Goal: Information Seeking & Learning: Learn about a topic

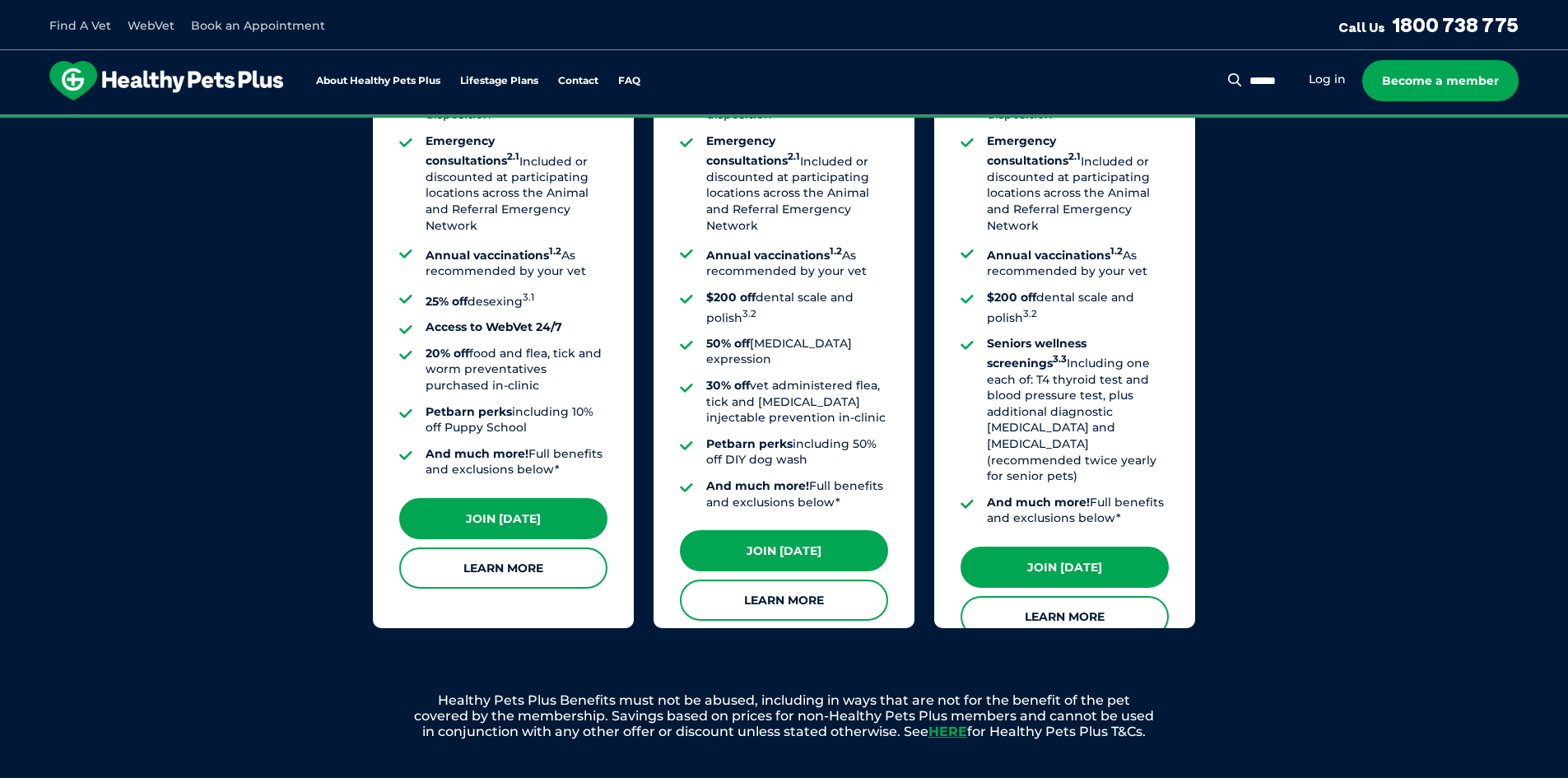
scroll to position [1381, 0]
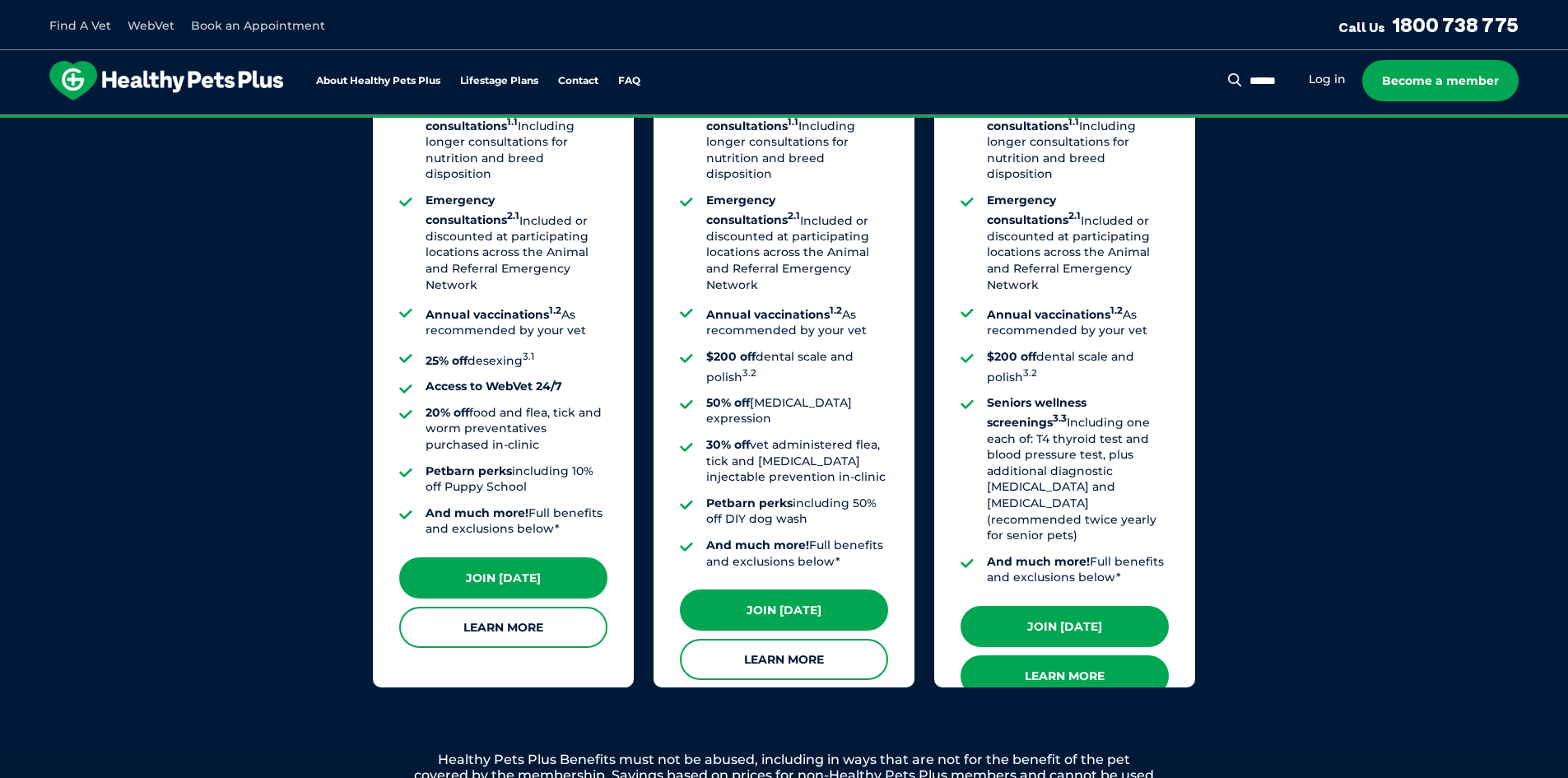
click at [1083, 656] on link "Learn More" at bounding box center [1065, 676] width 208 height 41
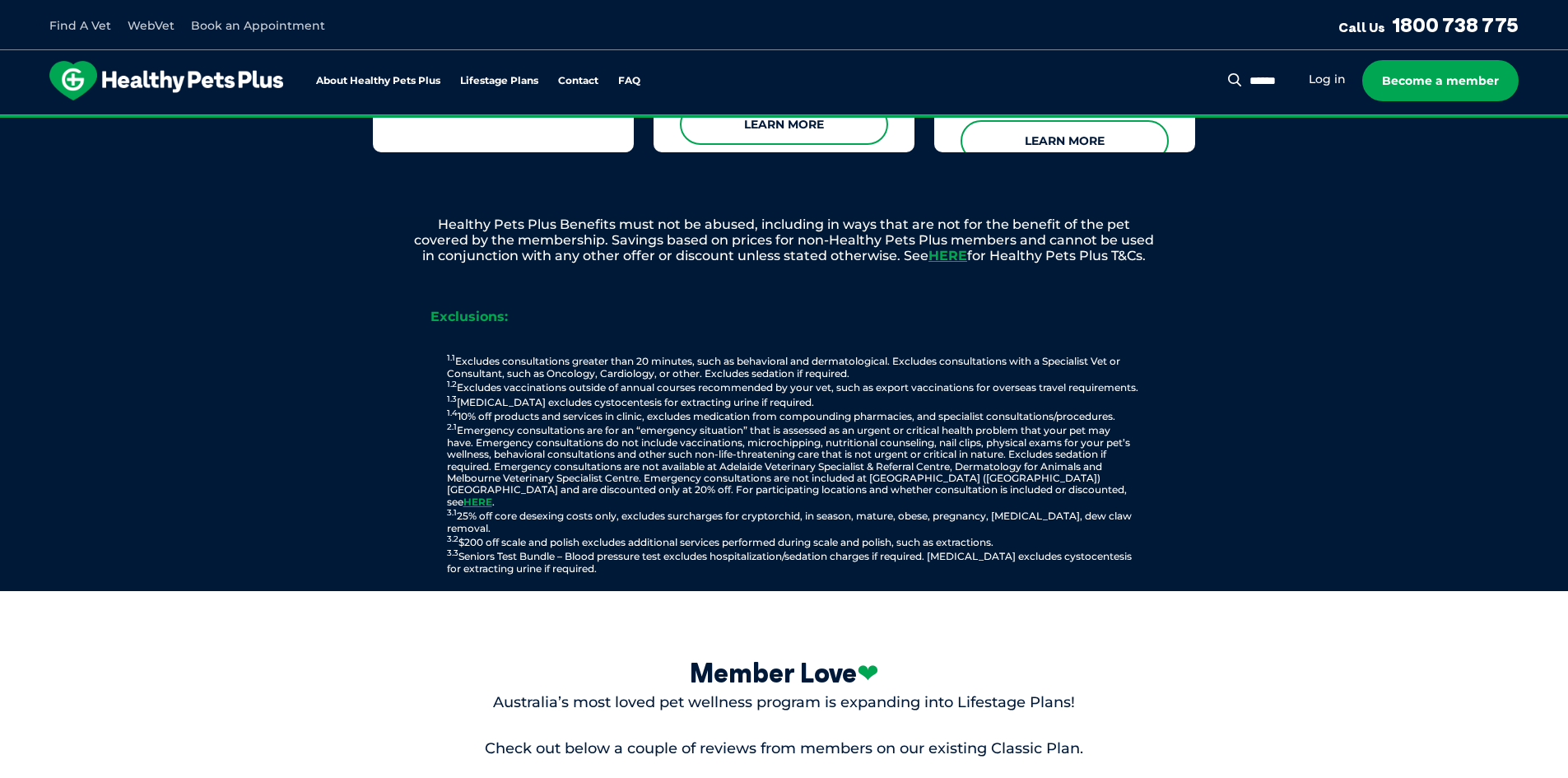
scroll to position [2039, 0]
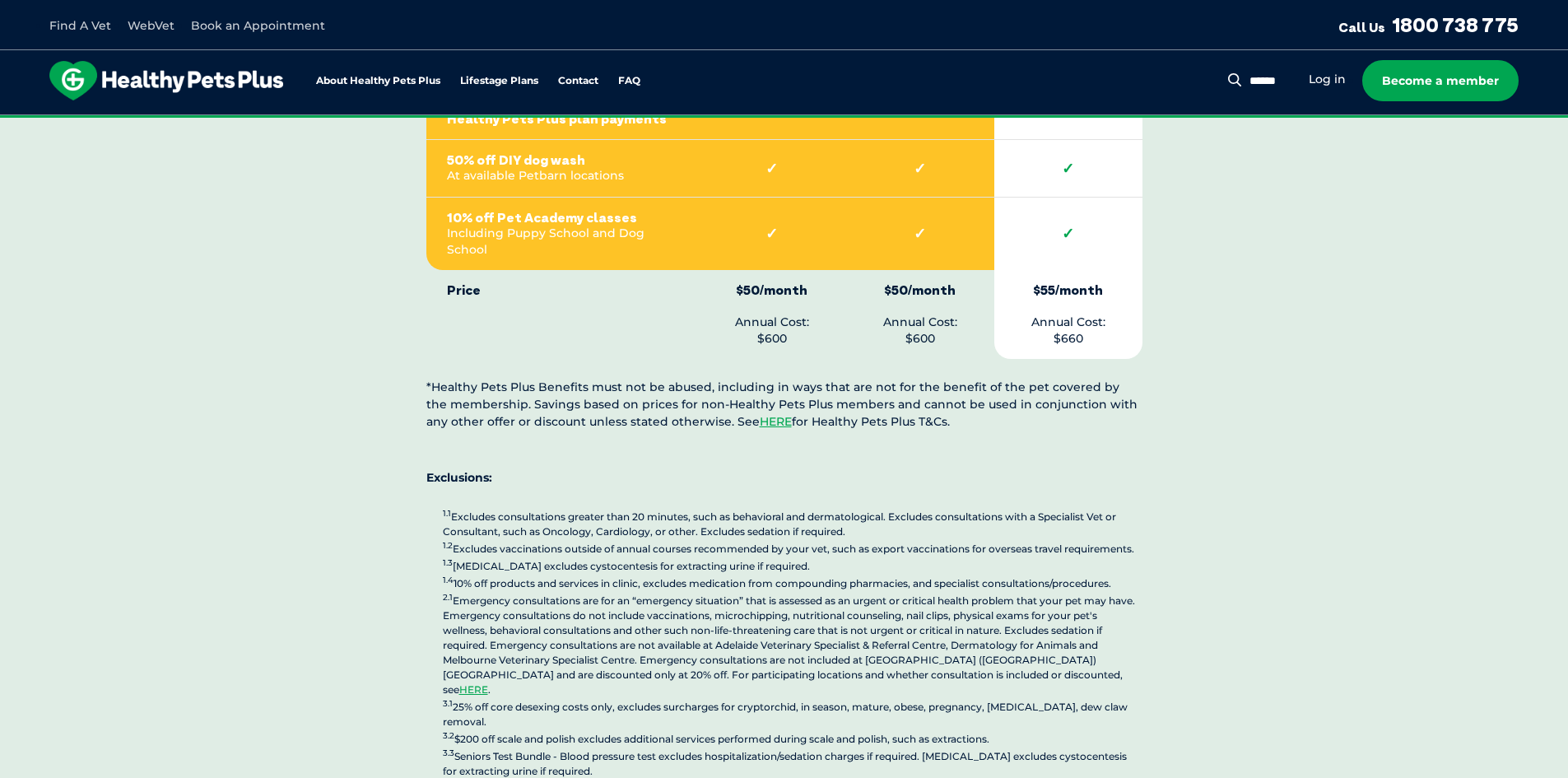
scroll to position [4281, 0]
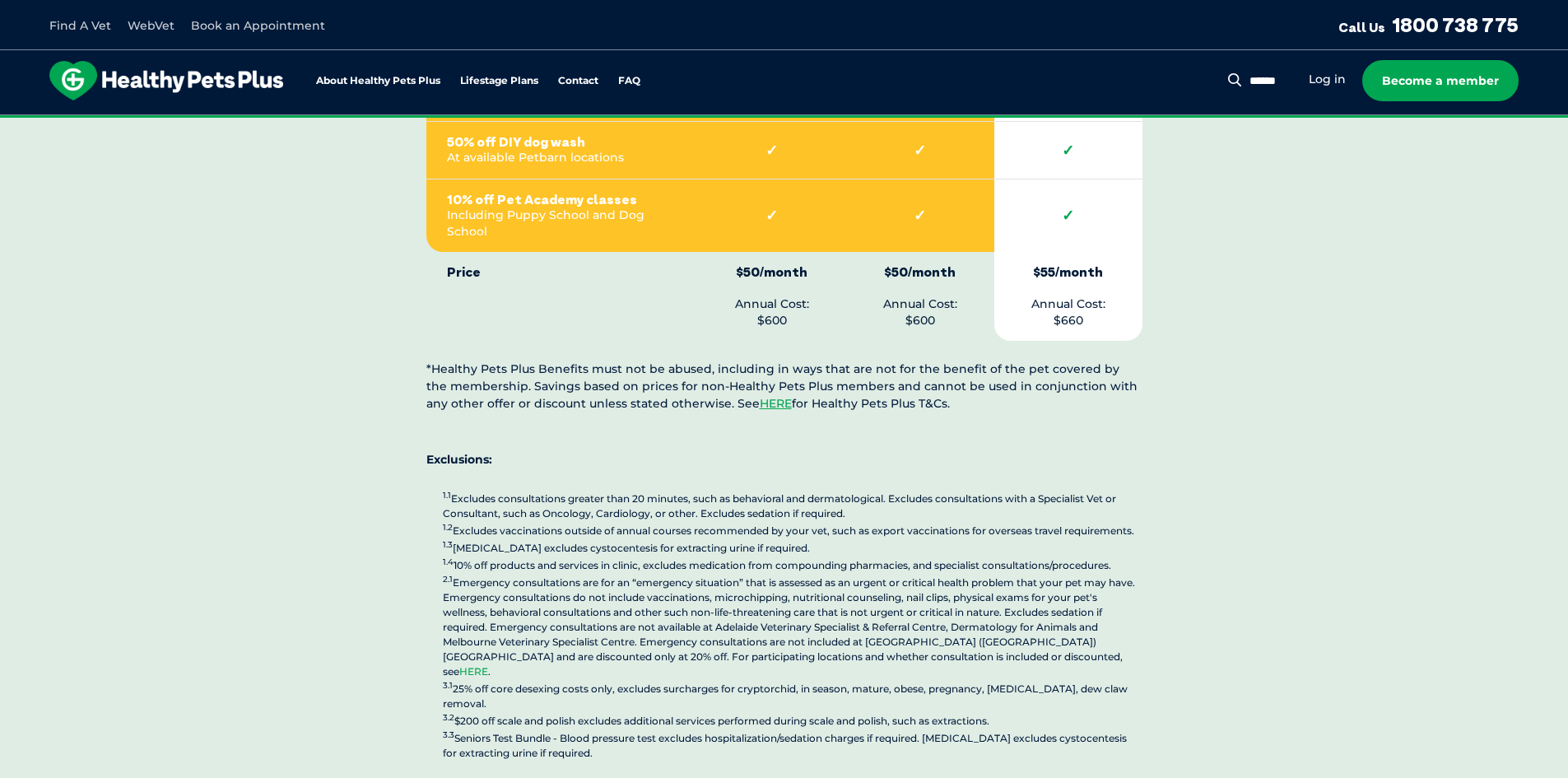
click at [488, 665] on link "HERE" at bounding box center [473, 671] width 28 height 12
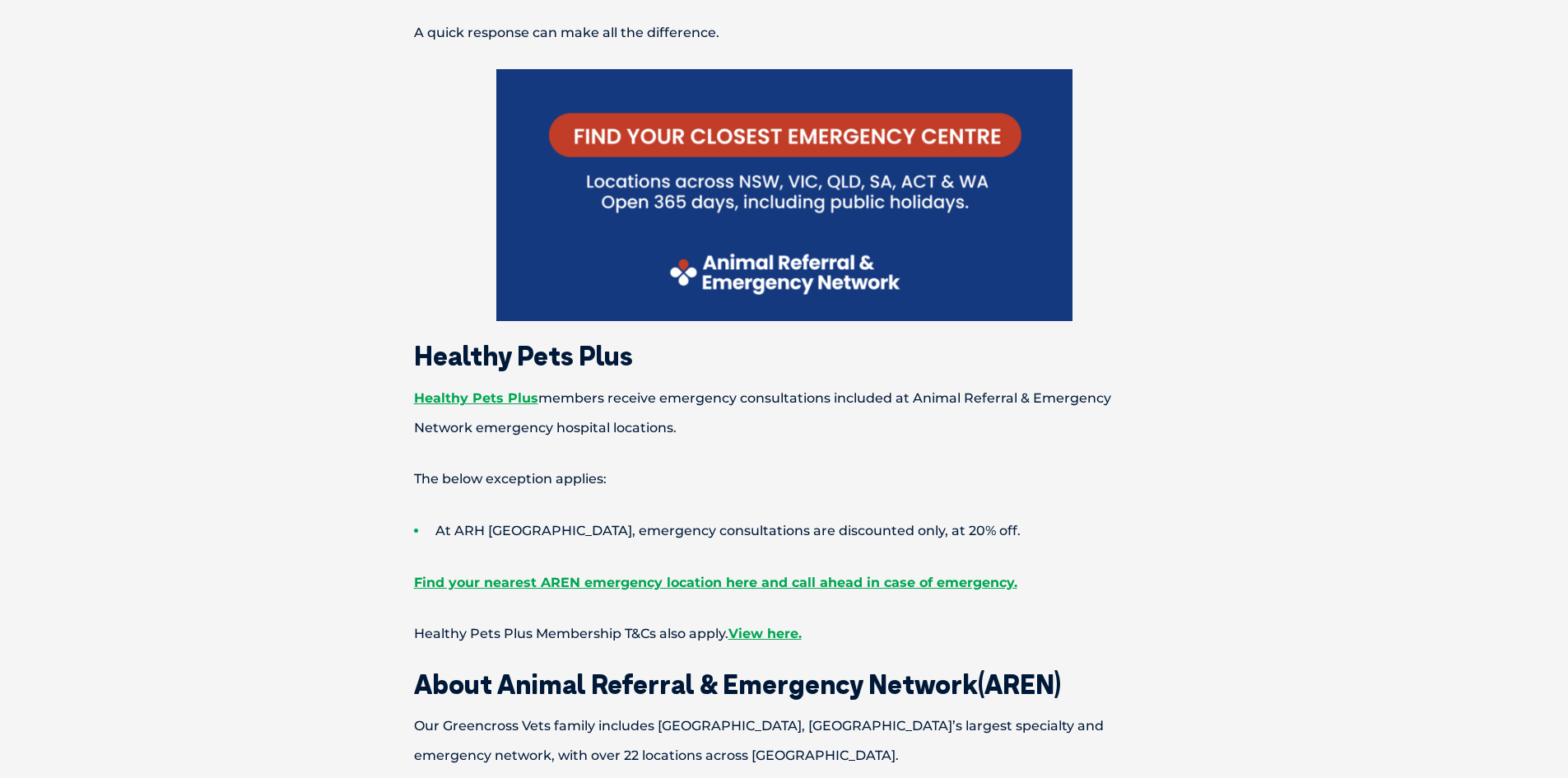
scroll to position [741, 0]
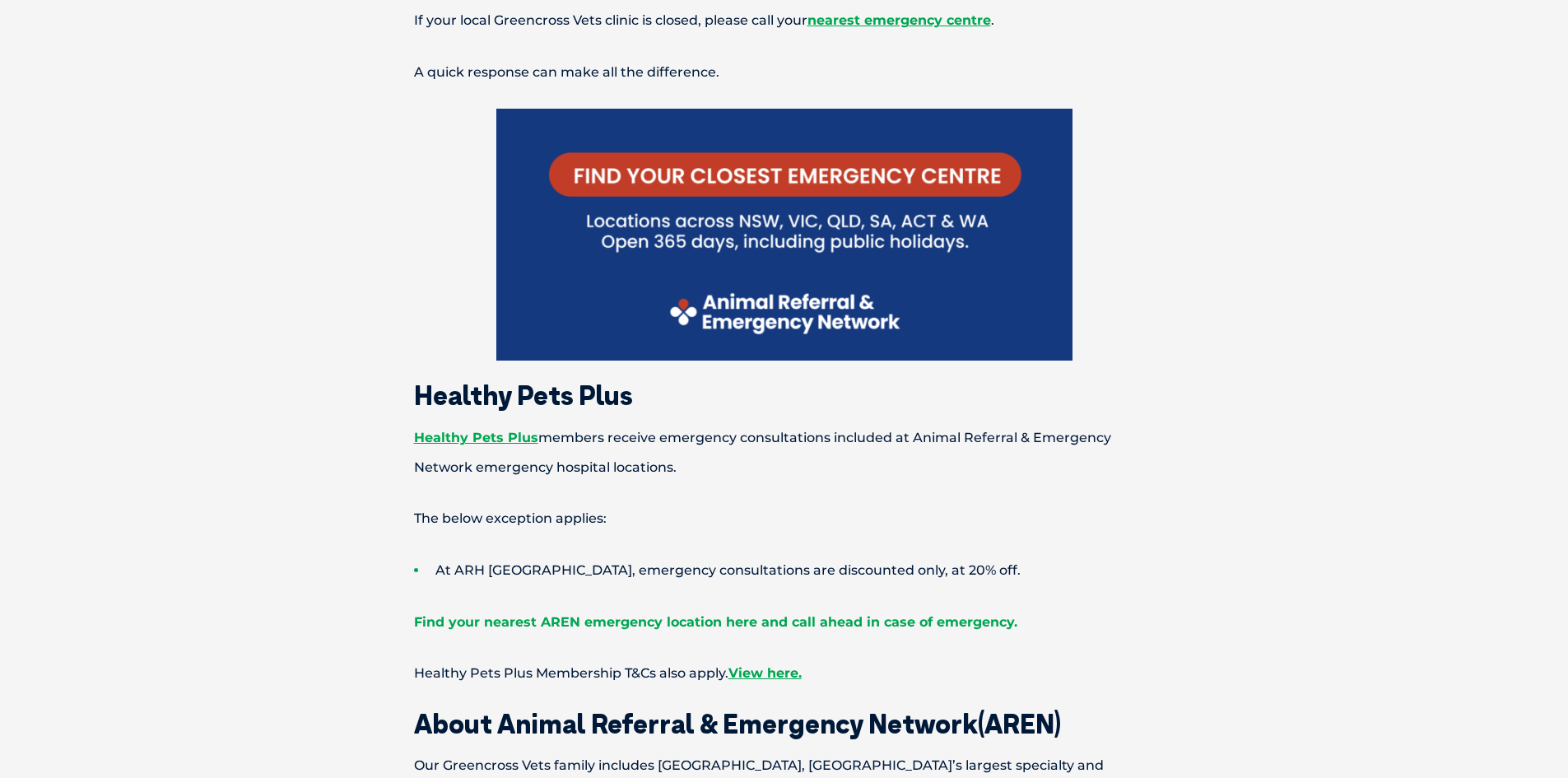
click at [666, 621] on link "Find your nearest AREN emergency location here and call ahead in case of emerge…" at bounding box center [716, 622] width 603 height 16
